Goal: Task Accomplishment & Management: Use online tool/utility

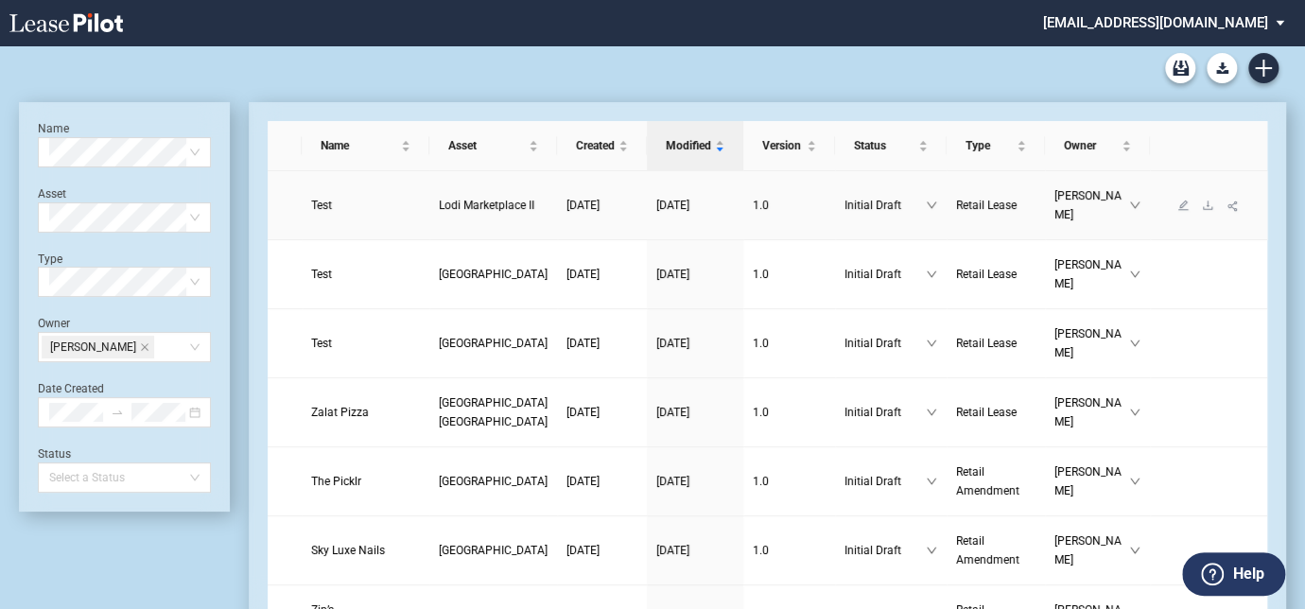
click at [439, 206] on span "Lodi Marketplace II" at bounding box center [487, 205] width 96 height 13
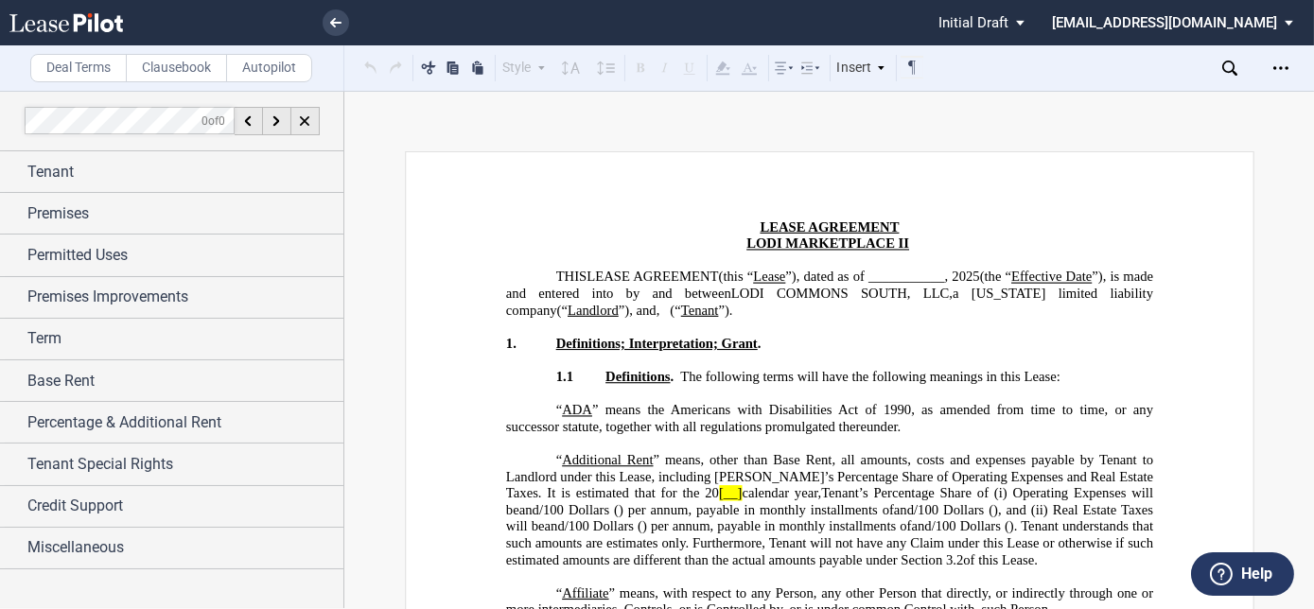
drag, startPoint x: 1119, startPoint y: 395, endPoint x: 1241, endPoint y: 155, distance: 269.4
click at [1119, 402] on span "” means the Americans with Disabilities Act of 1990, as amended from time to ti…" at bounding box center [830, 418] width 651 height 32
drag, startPoint x: 1303, startPoint y: 95, endPoint x: 1313, endPoint y: 161, distance: 66.9
click at [1306, 291] on div "Deal Terms Clausebook Autopilot Style Section 1 Subsection 1.1 Subsection 1.1.1…" at bounding box center [657, 350] width 1314 height 518
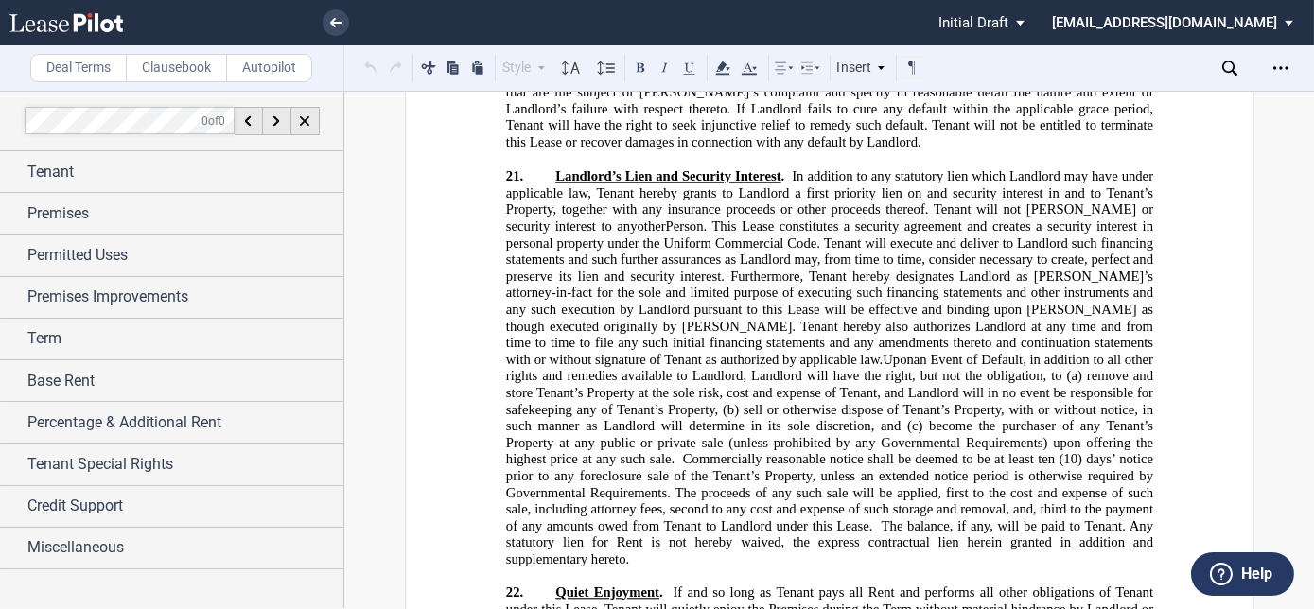
scroll to position [20691, 0]
